Goal: Navigation & Orientation: Find specific page/section

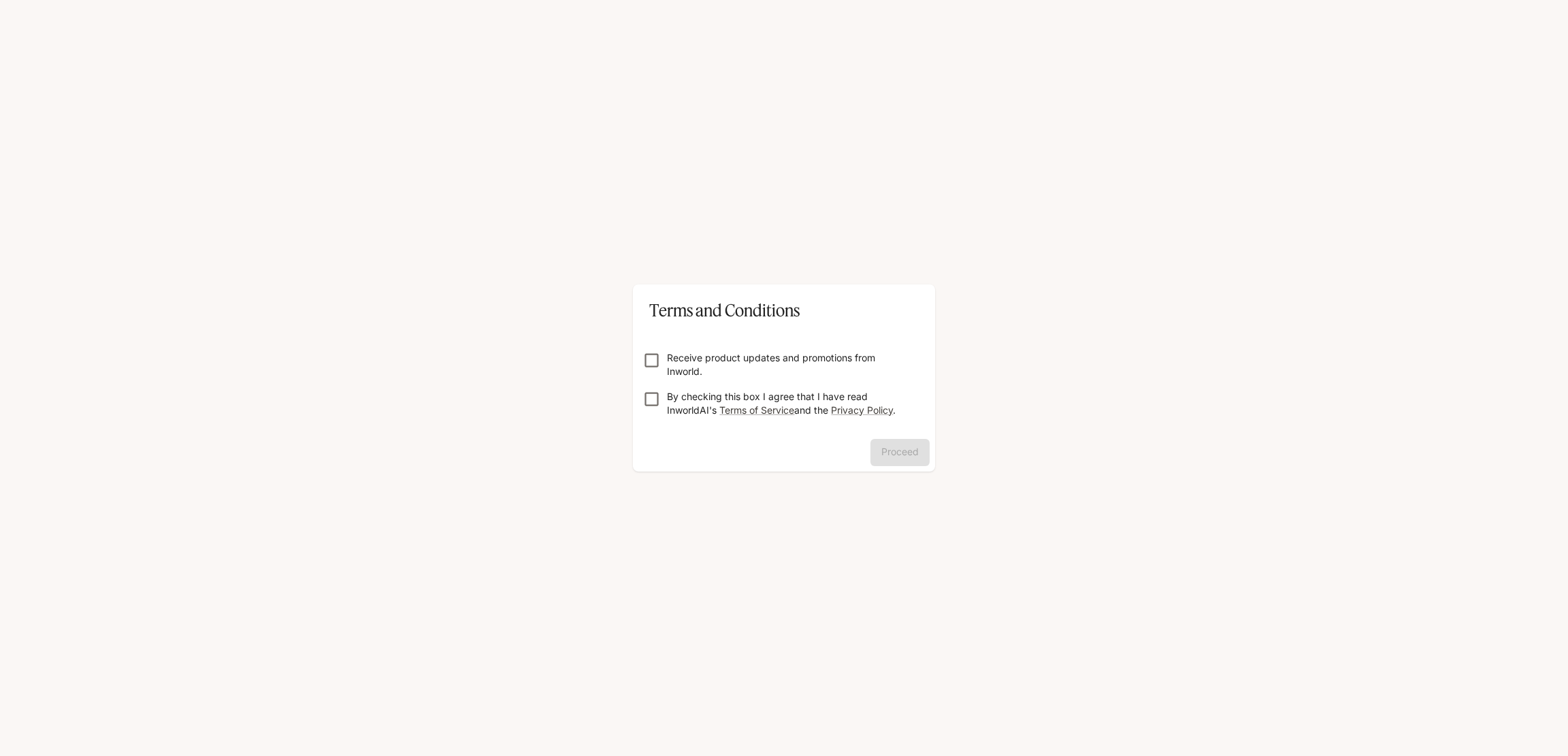
click at [670, 413] on p "By checking this box I agree that I have read InworldAI's Terms of Service and …" at bounding box center [789, 403] width 245 height 27
drag, startPoint x: 875, startPoint y: 441, endPoint x: 898, endPoint y: 448, distance: 24.0
click at [877, 441] on button "Proceed" at bounding box center [899, 453] width 59 height 27
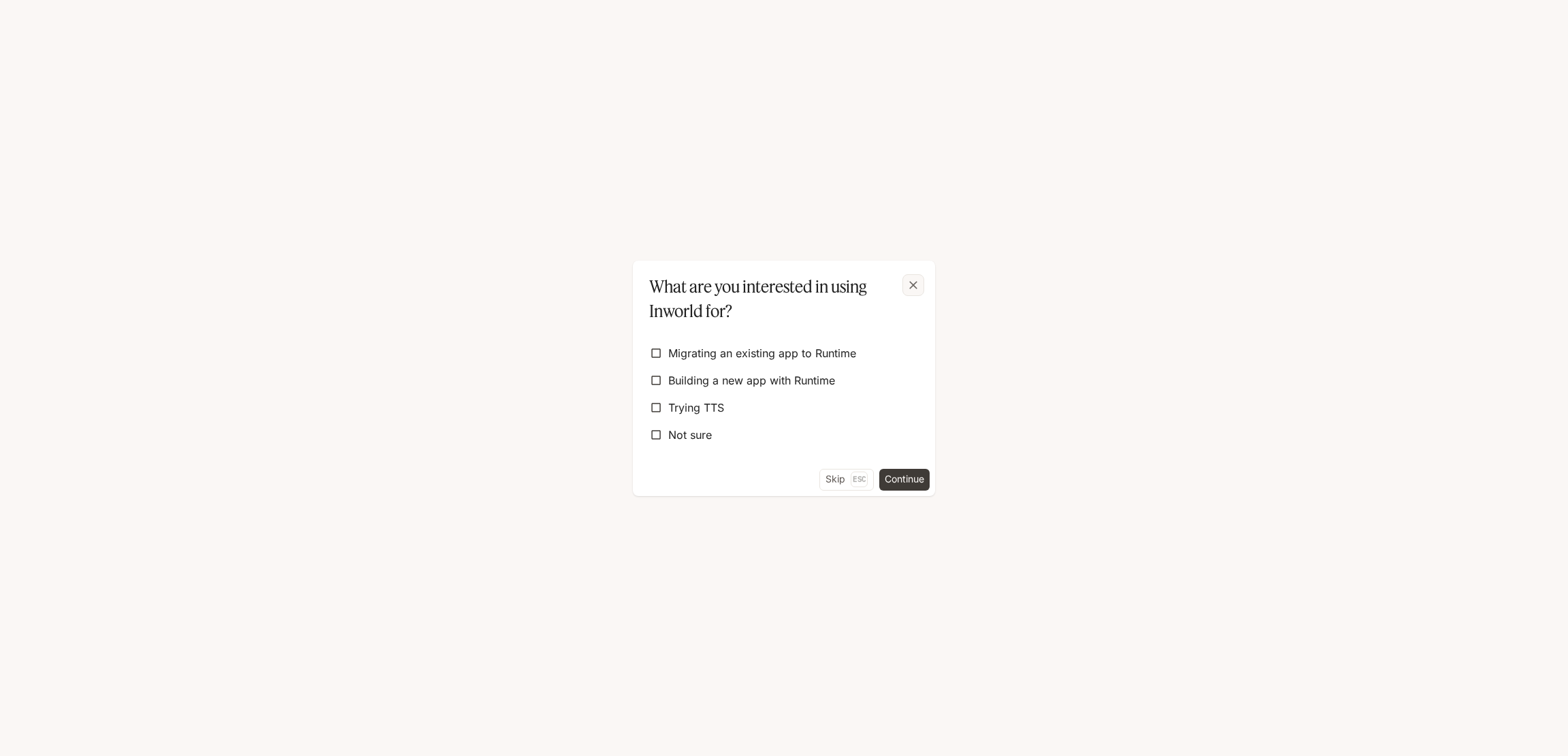
click at [908, 285] on icon "button" at bounding box center [914, 285] width 13 height 13
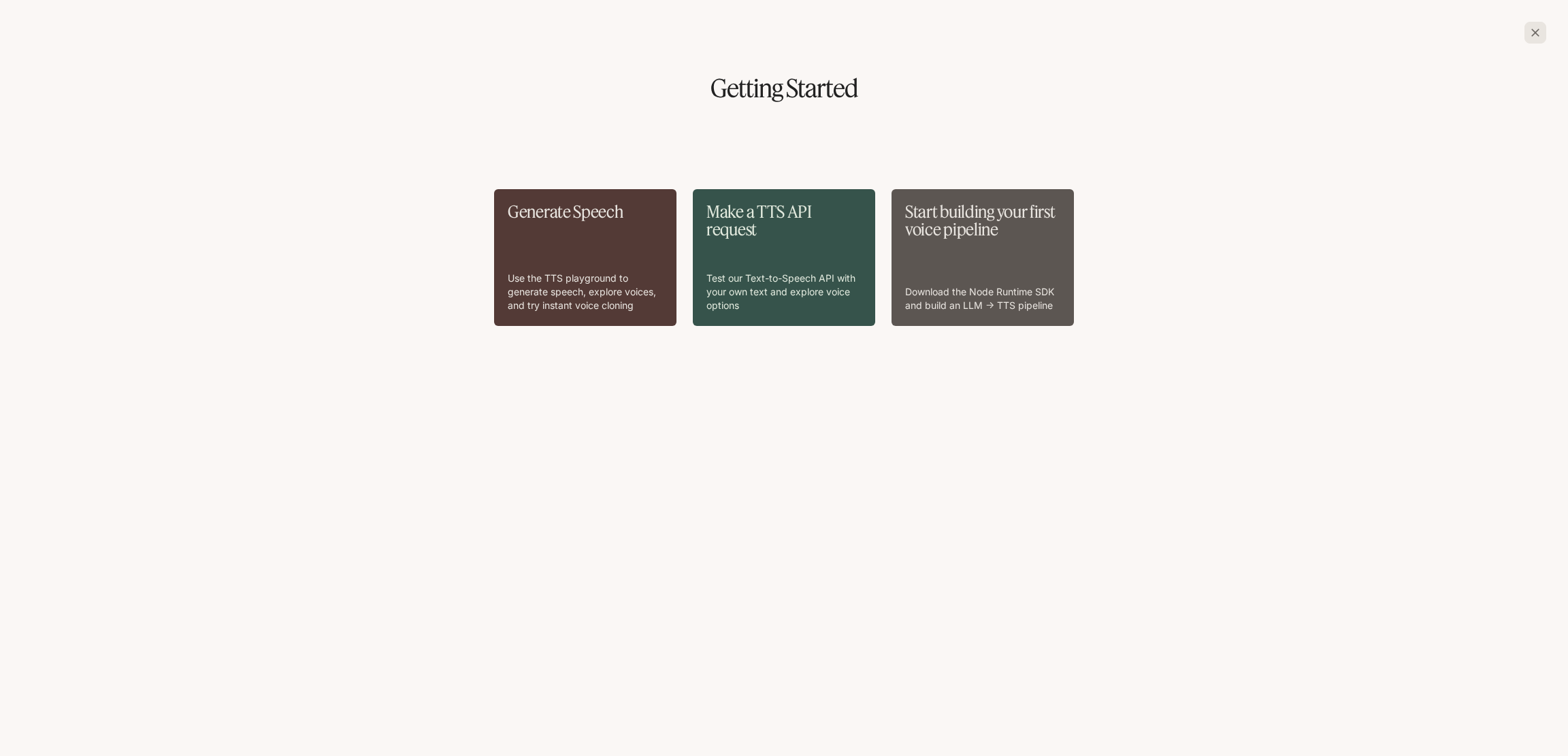
click at [1533, 27] on icon "button" at bounding box center [1536, 33] width 13 height 13
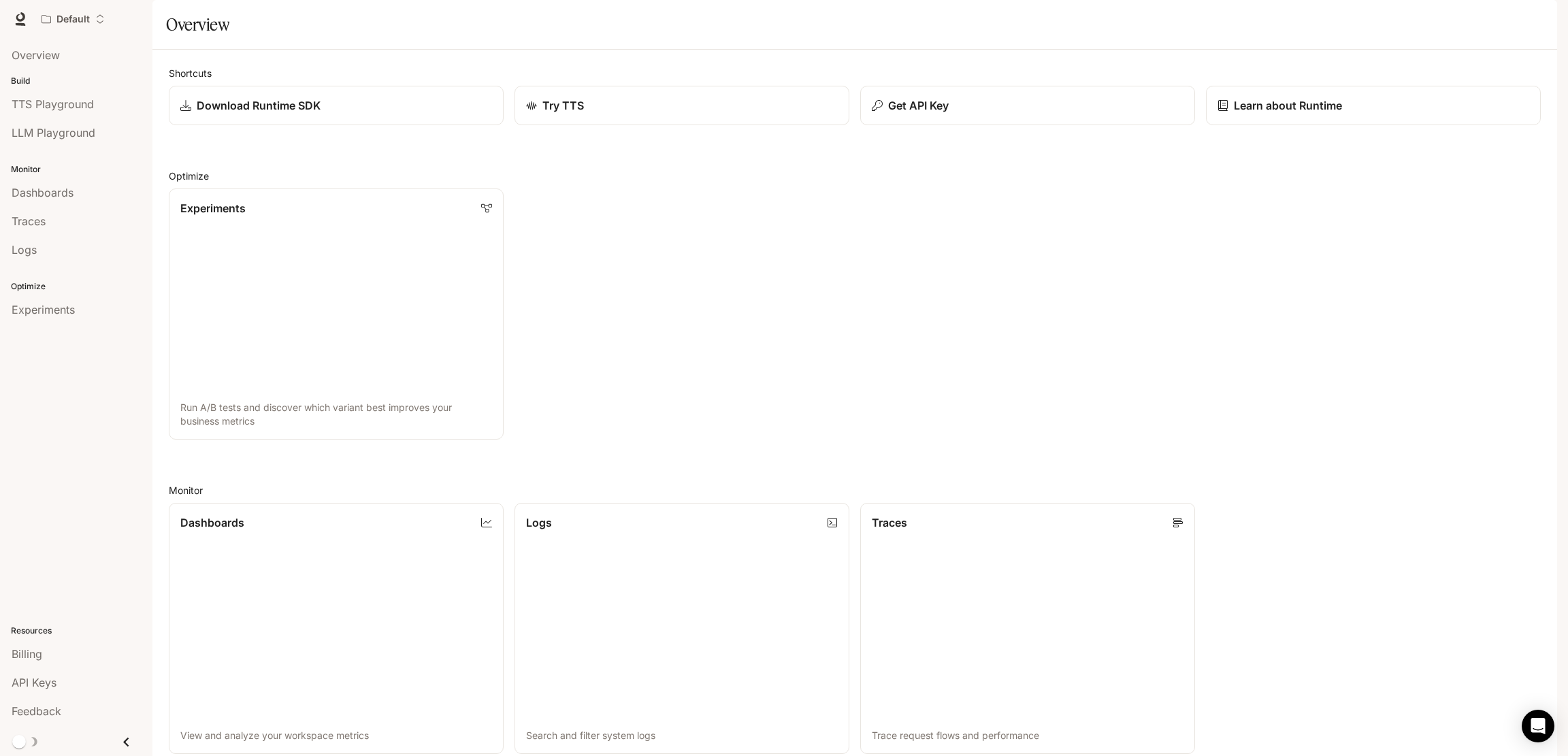
scroll to position [323, 0]
click at [61, 106] on span "TTS Playground" at bounding box center [52, 104] width 82 height 16
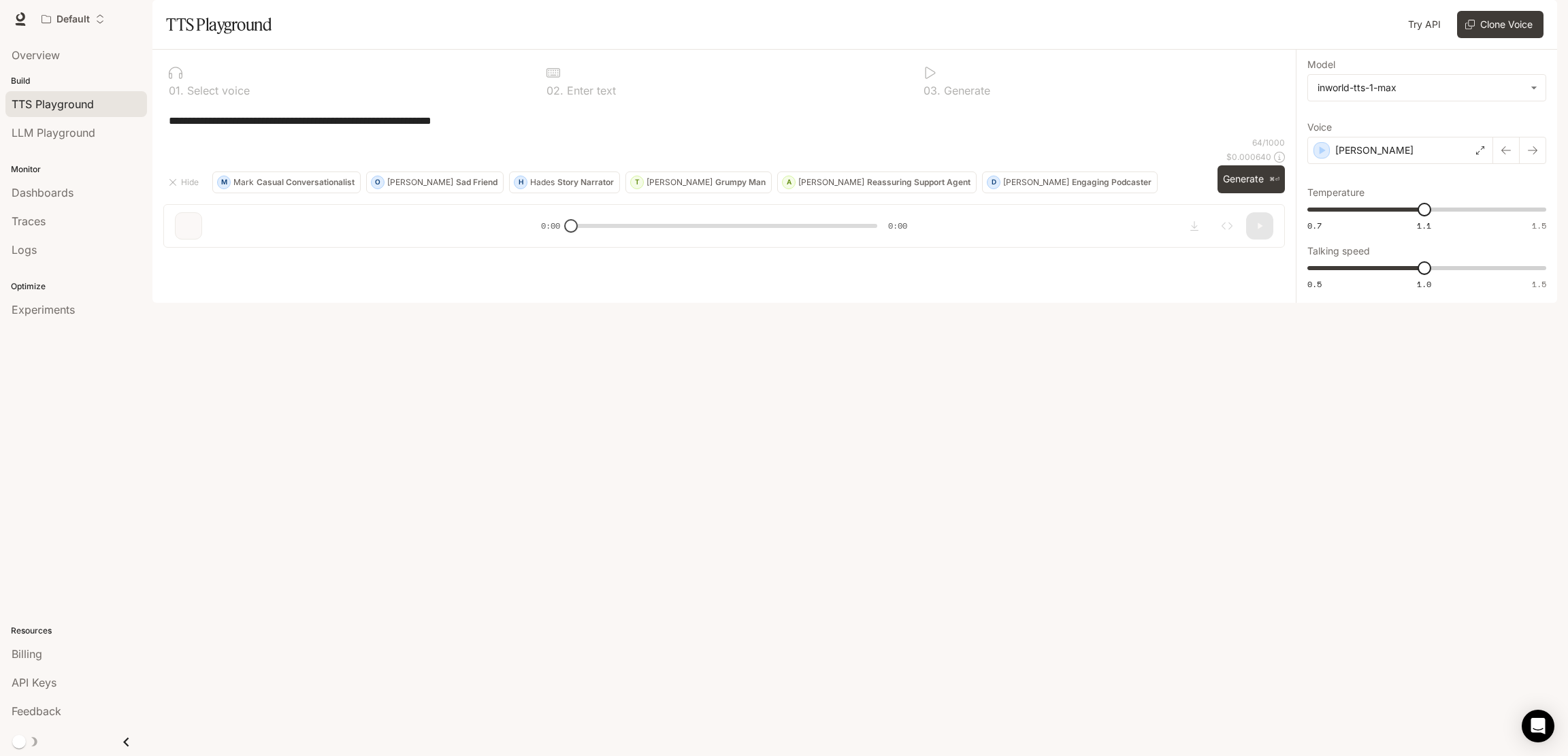
click at [407, 137] on div "**********" at bounding box center [724, 121] width 1111 height 33
click at [32, 136] on span "LLM Playground" at bounding box center [53, 133] width 84 height 16
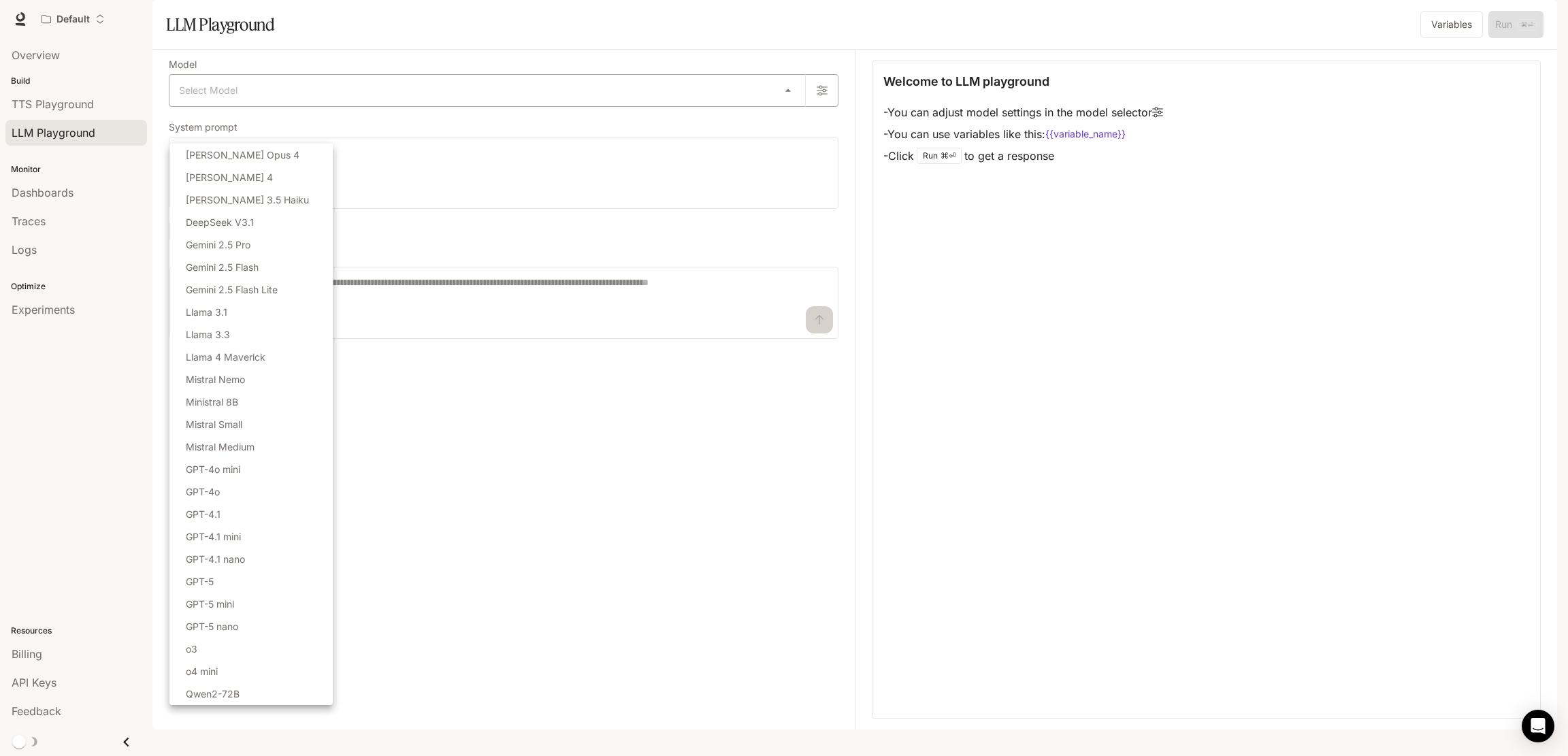
click at [223, 134] on body "Skip to main content Default Runtime Runtime Documentation Documentation Portal…" at bounding box center [784, 378] width 1568 height 756
click at [182, 115] on div at bounding box center [784, 378] width 1568 height 756
